Goal: Task Accomplishment & Management: Use online tool/utility

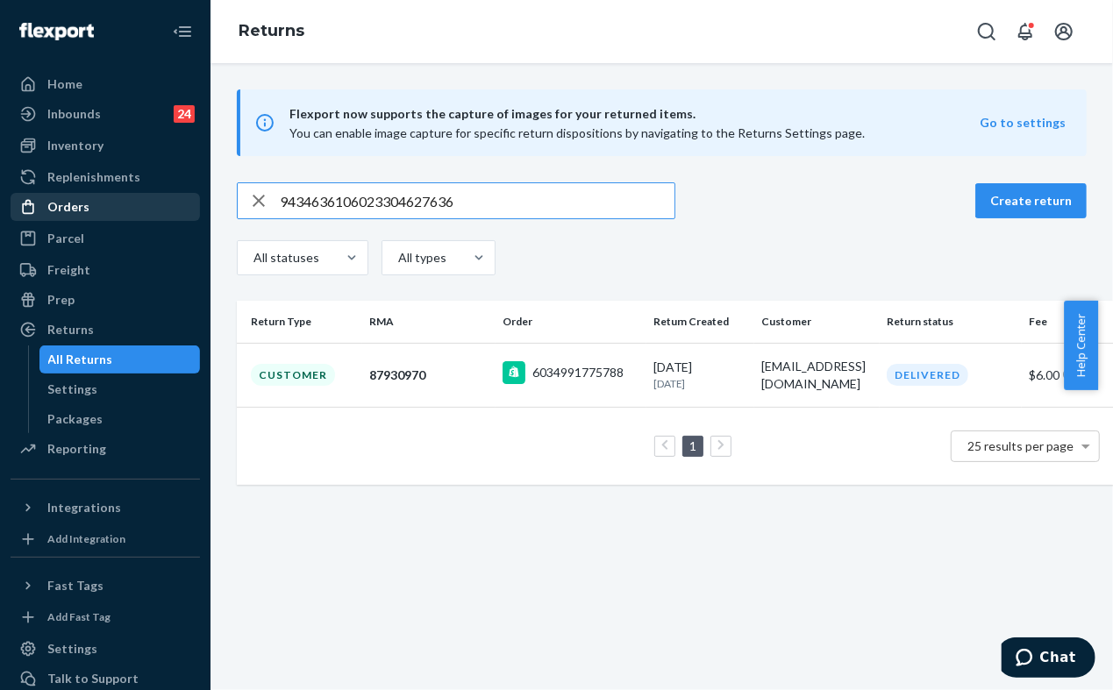
click at [74, 206] on div "Orders" at bounding box center [68, 207] width 42 height 18
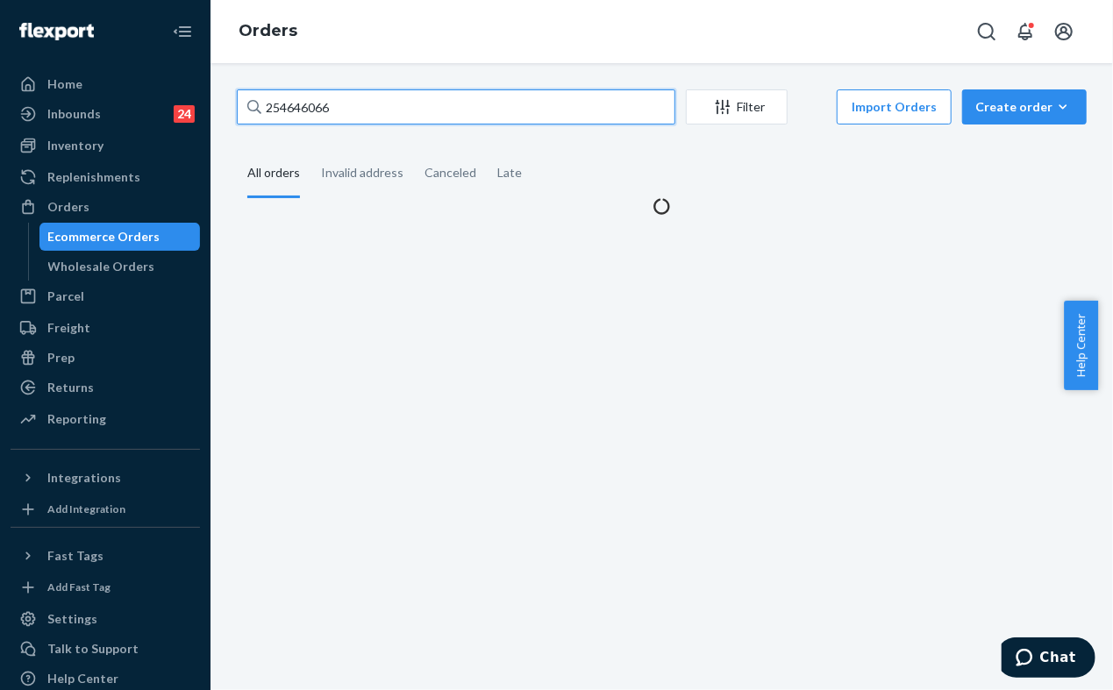
click at [370, 103] on input "254646066" at bounding box center [456, 106] width 438 height 35
paste input "5053952"
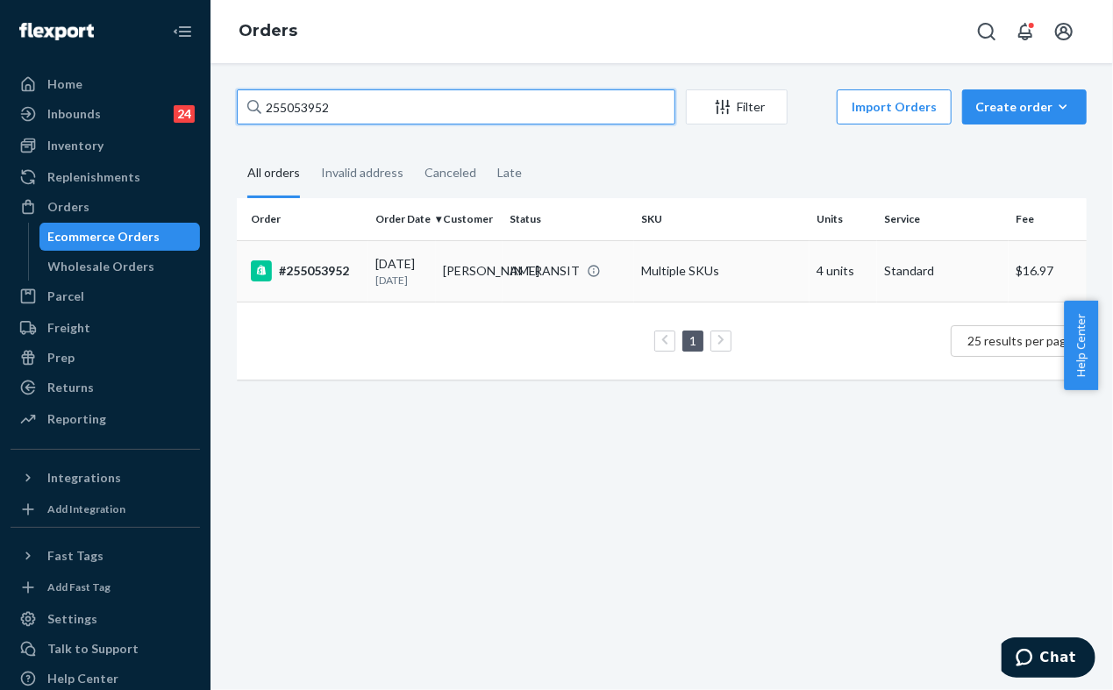
type input "255053952"
click at [338, 302] on td "#255053952" at bounding box center [303, 270] width 132 height 61
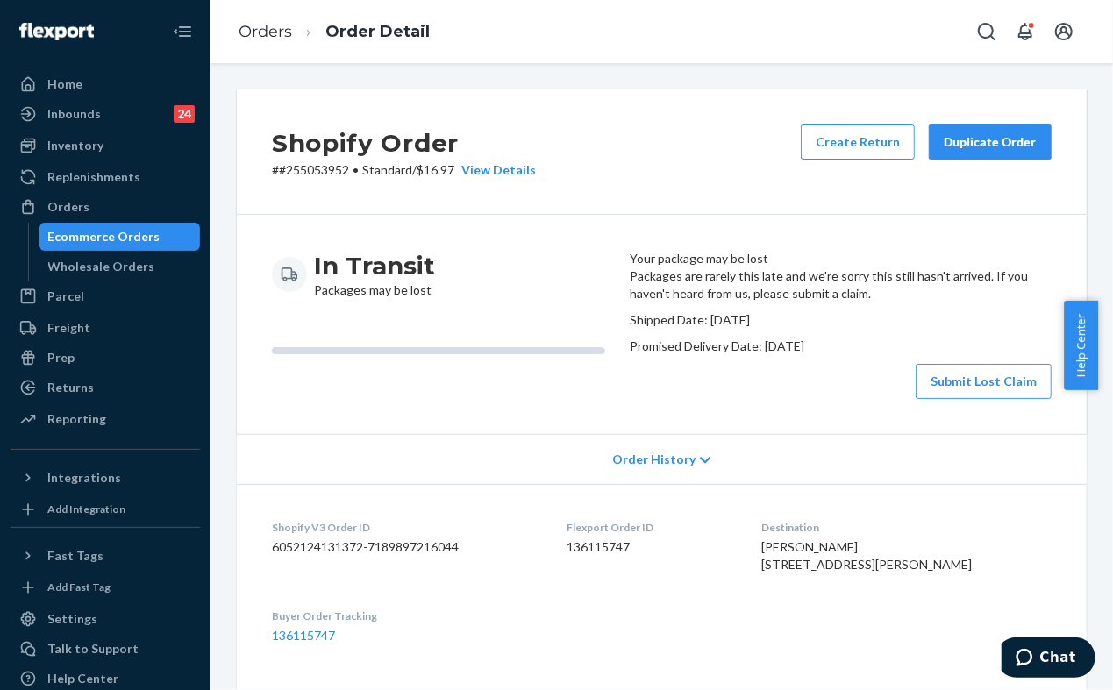
click at [137, 237] on div "Ecommerce Orders" at bounding box center [104, 237] width 112 height 18
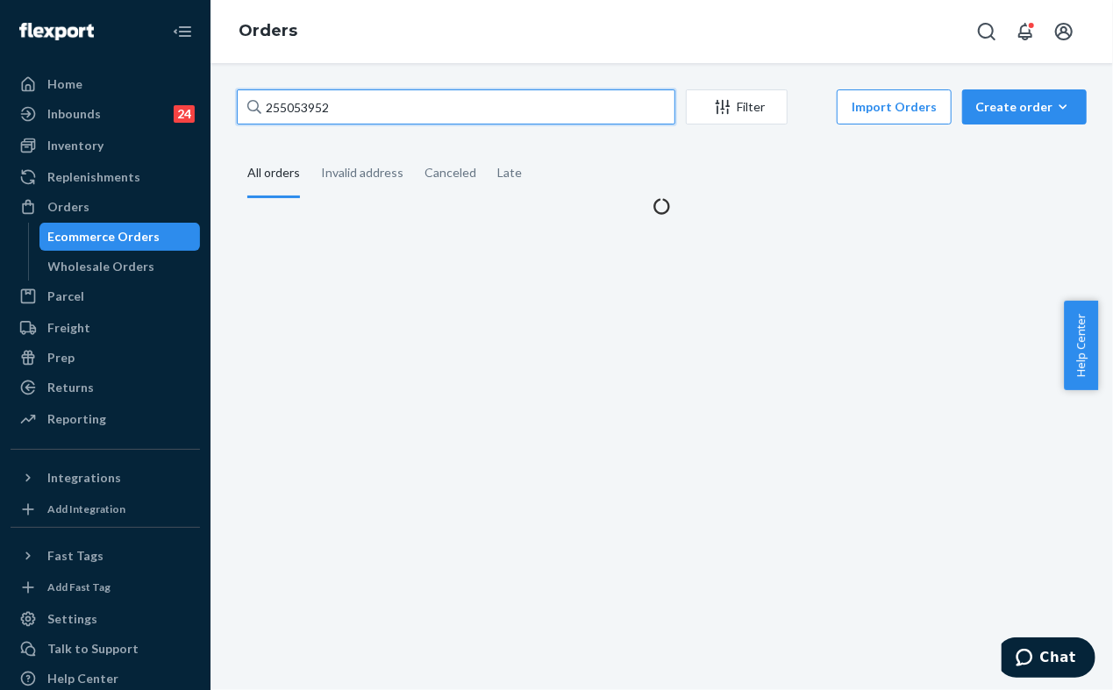
click at [393, 116] on input "255053952" at bounding box center [456, 106] width 438 height 35
paste input "166521"
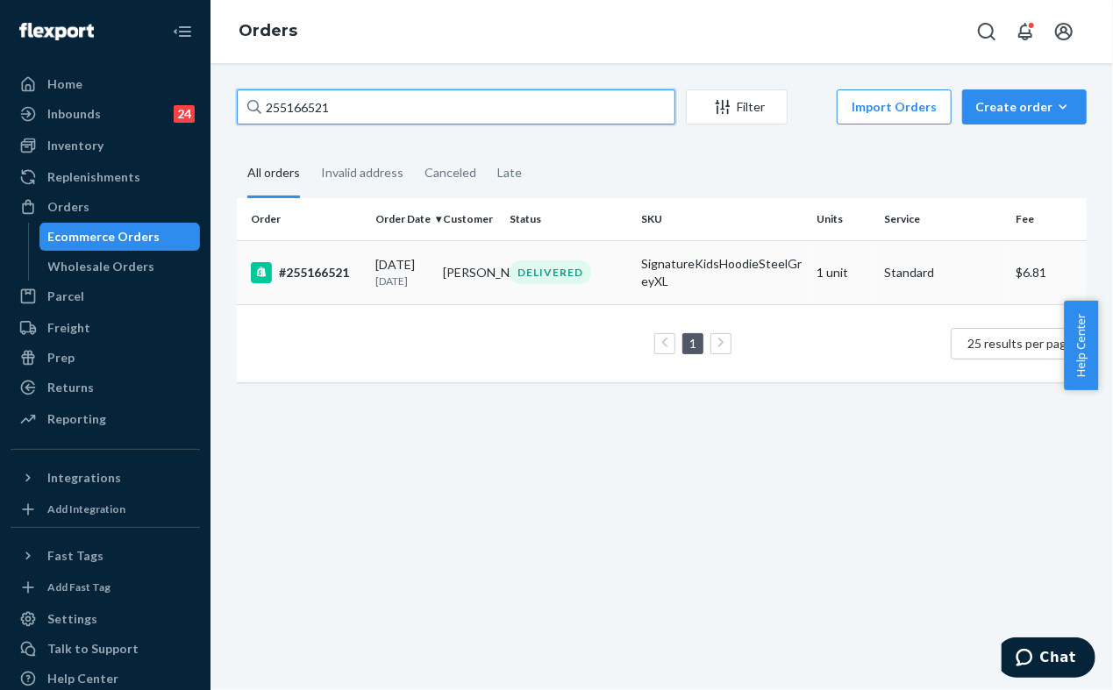
type input "255166521"
click at [364, 288] on td "#255166521" at bounding box center [303, 272] width 132 height 64
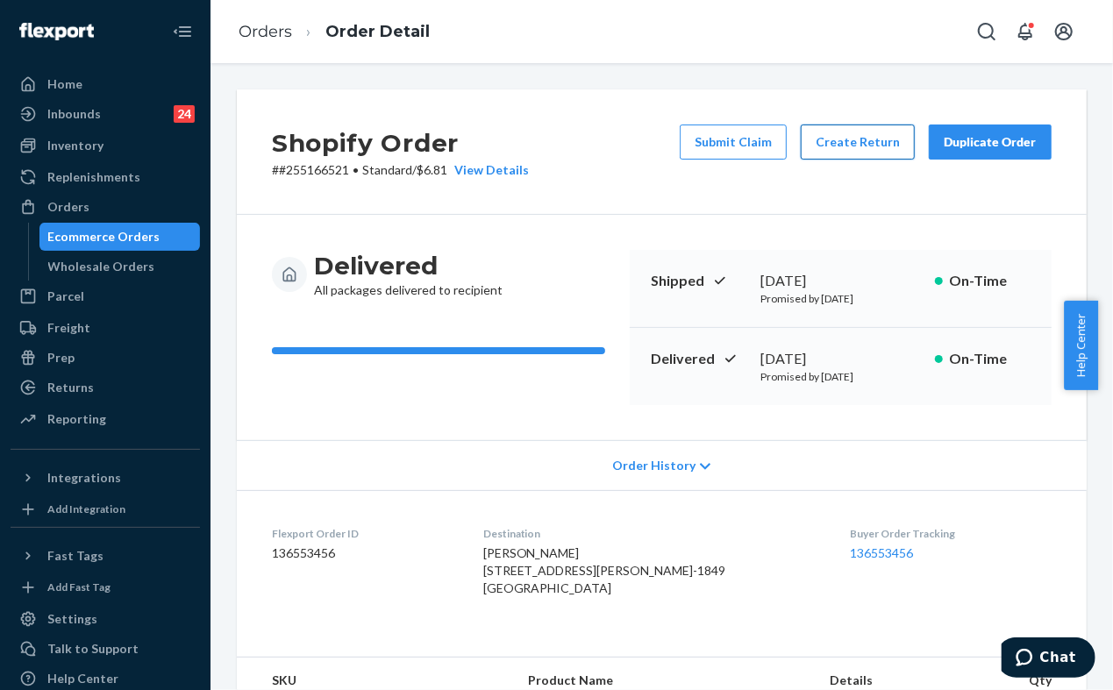
click at [835, 146] on button "Create Return" at bounding box center [858, 142] width 114 height 35
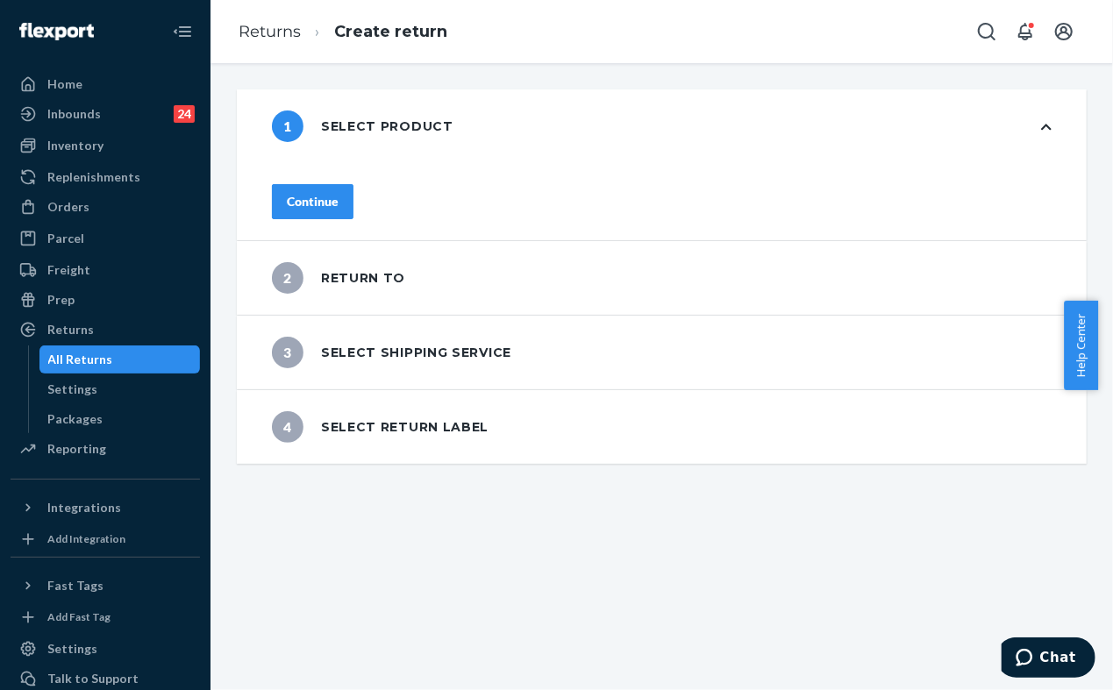
click at [338, 193] on div "Continue" at bounding box center [313, 202] width 52 height 18
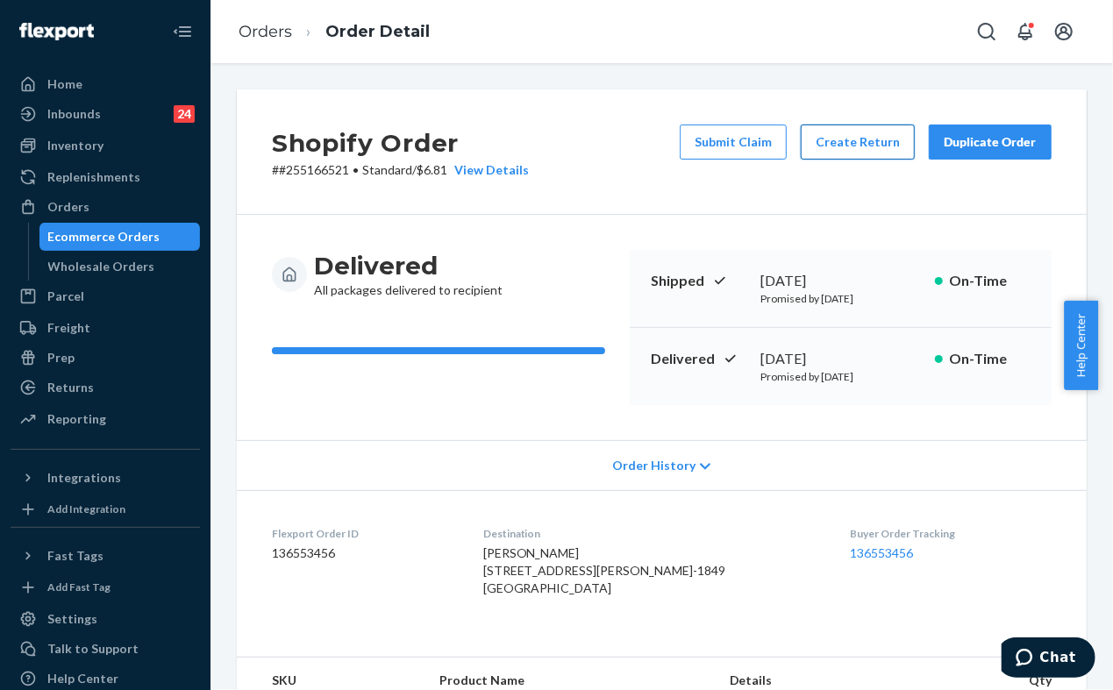
click at [828, 140] on button "Create Return" at bounding box center [858, 142] width 114 height 35
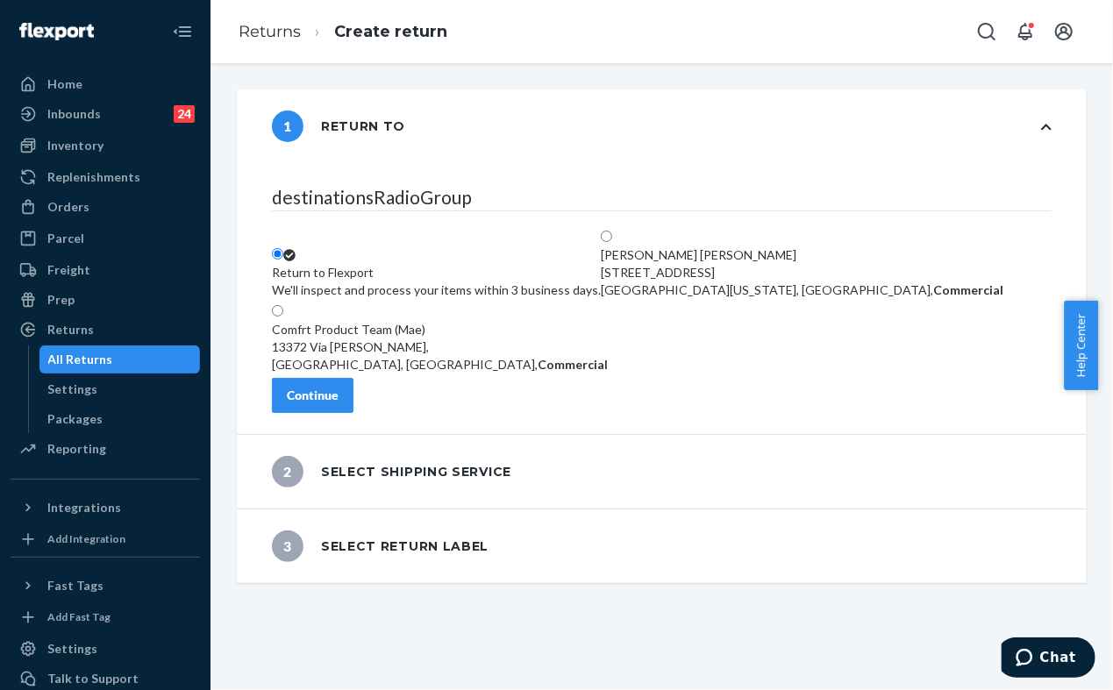
click at [338, 404] on div "Continue" at bounding box center [313, 396] width 52 height 18
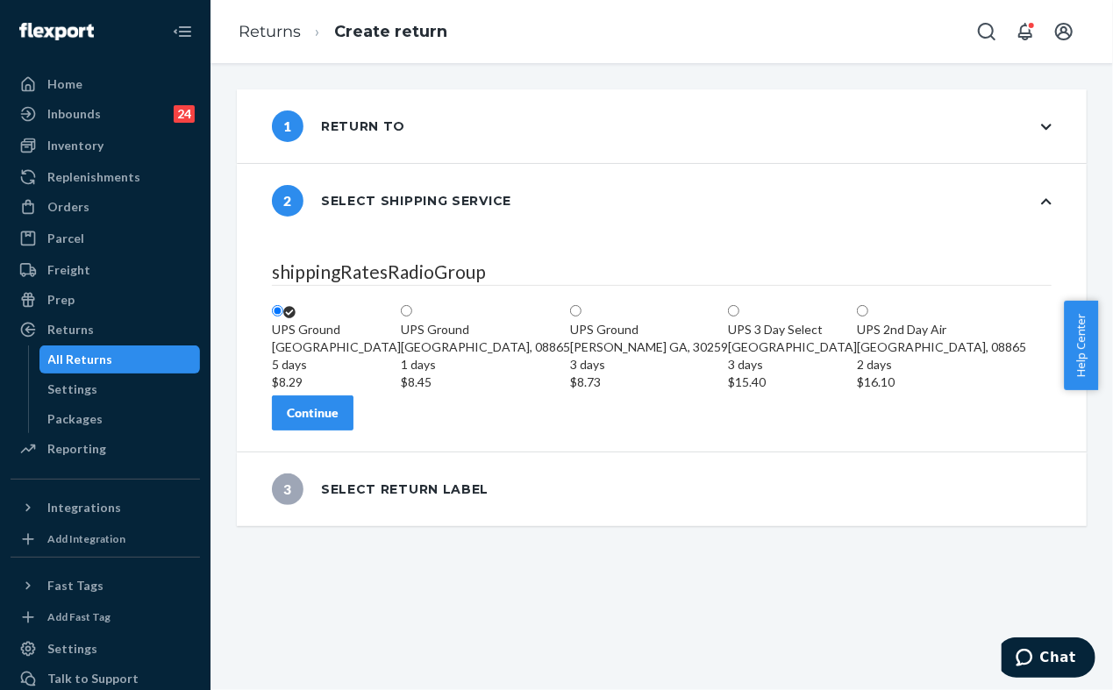
click at [338, 422] on div "Continue" at bounding box center [313, 413] width 52 height 18
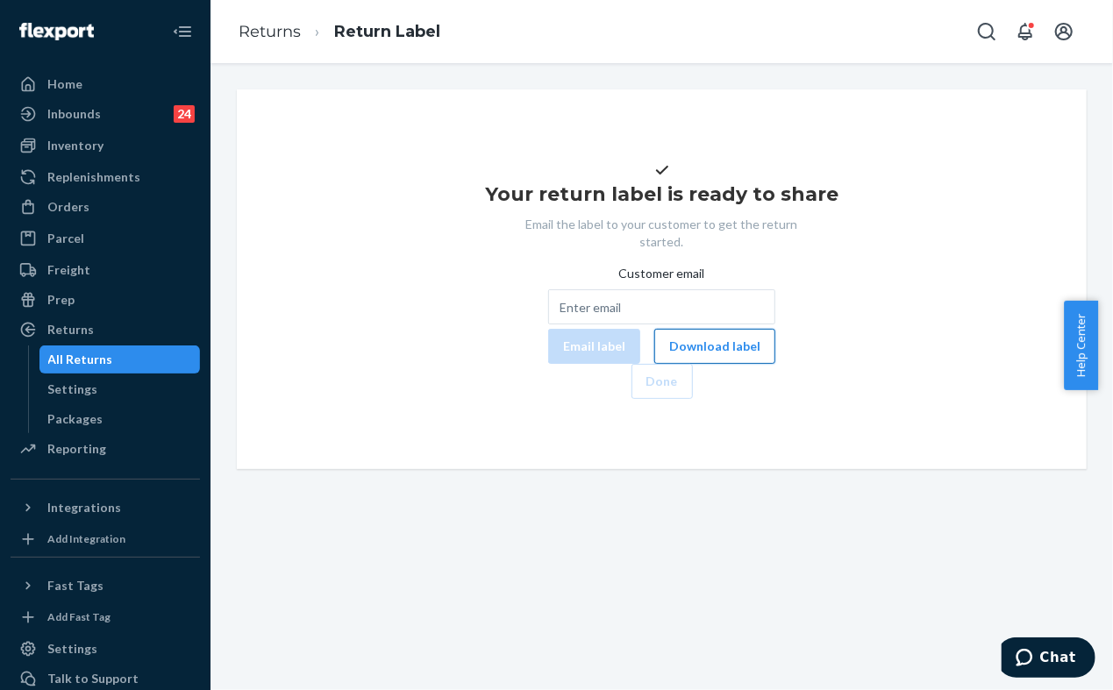
click at [654, 364] on button "Download label" at bounding box center [714, 346] width 121 height 35
